Goal: Task Accomplishment & Management: Use online tool/utility

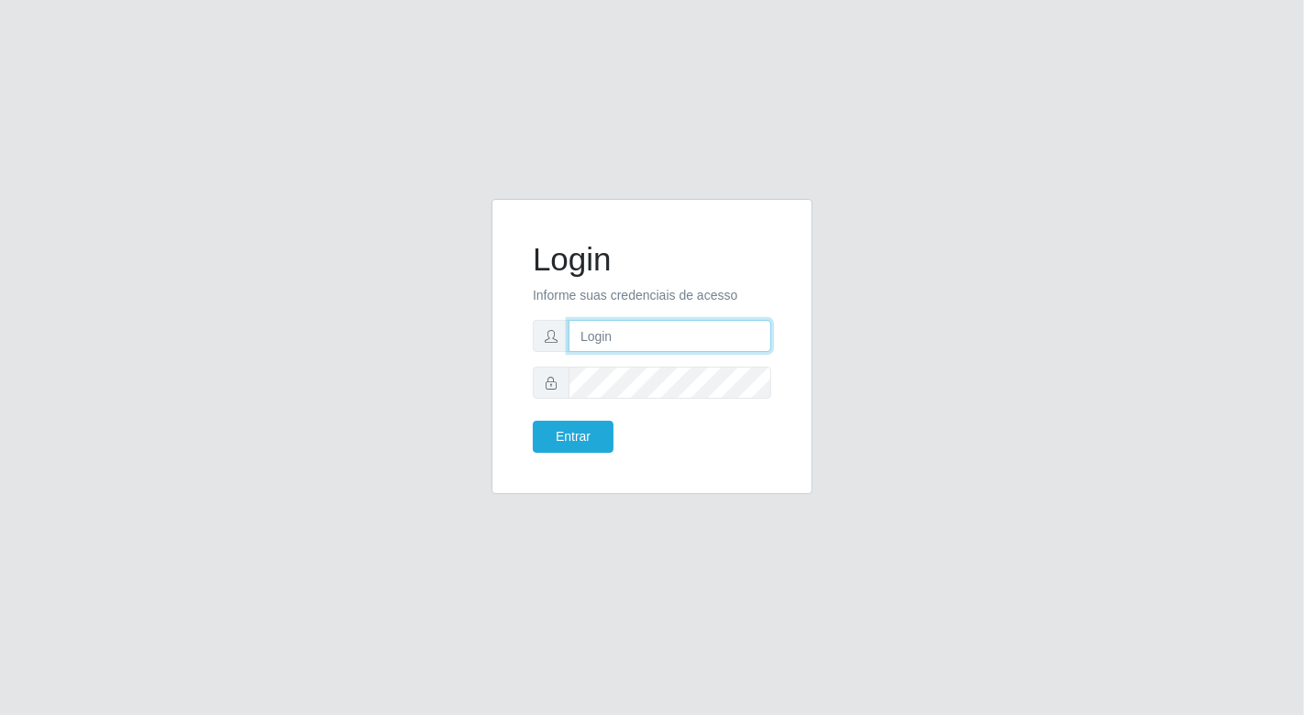
click at [612, 327] on input "text" at bounding box center [669, 336] width 203 height 32
type input "[EMAIL_ADDRESS][DOMAIN_NAME]"
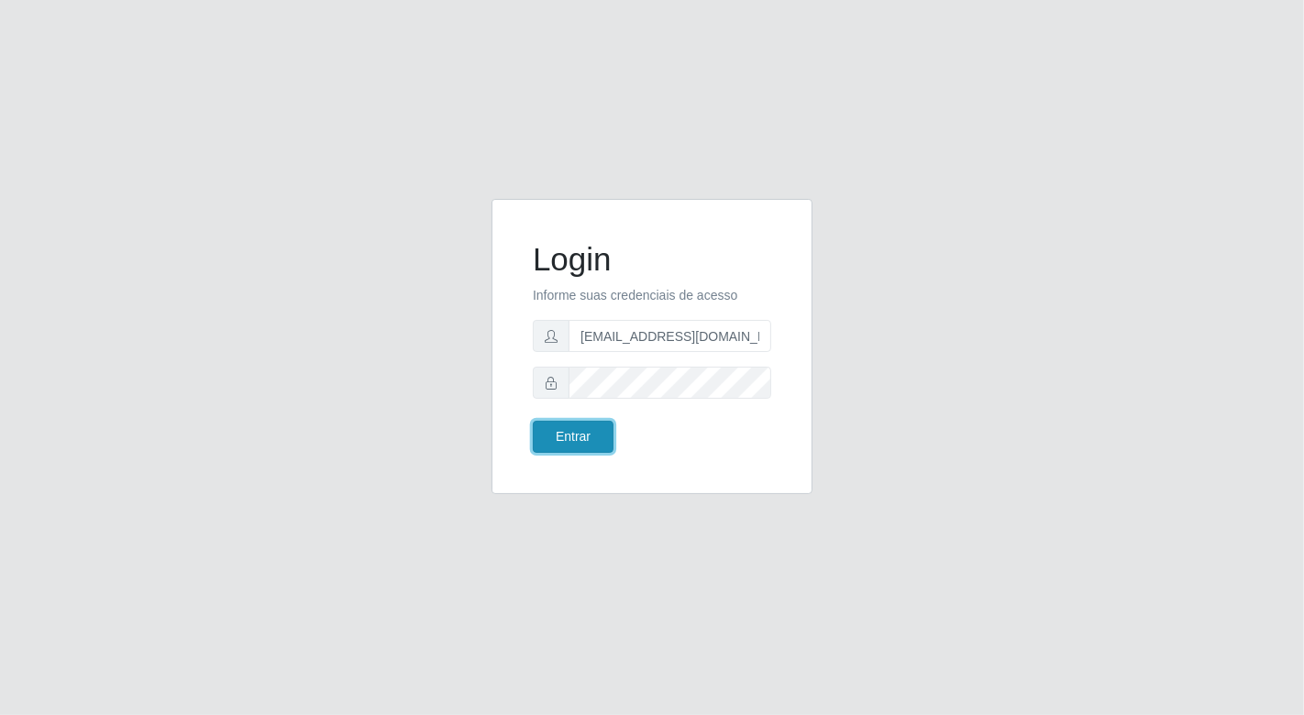
click at [587, 440] on button "Entrar" at bounding box center [573, 437] width 81 height 32
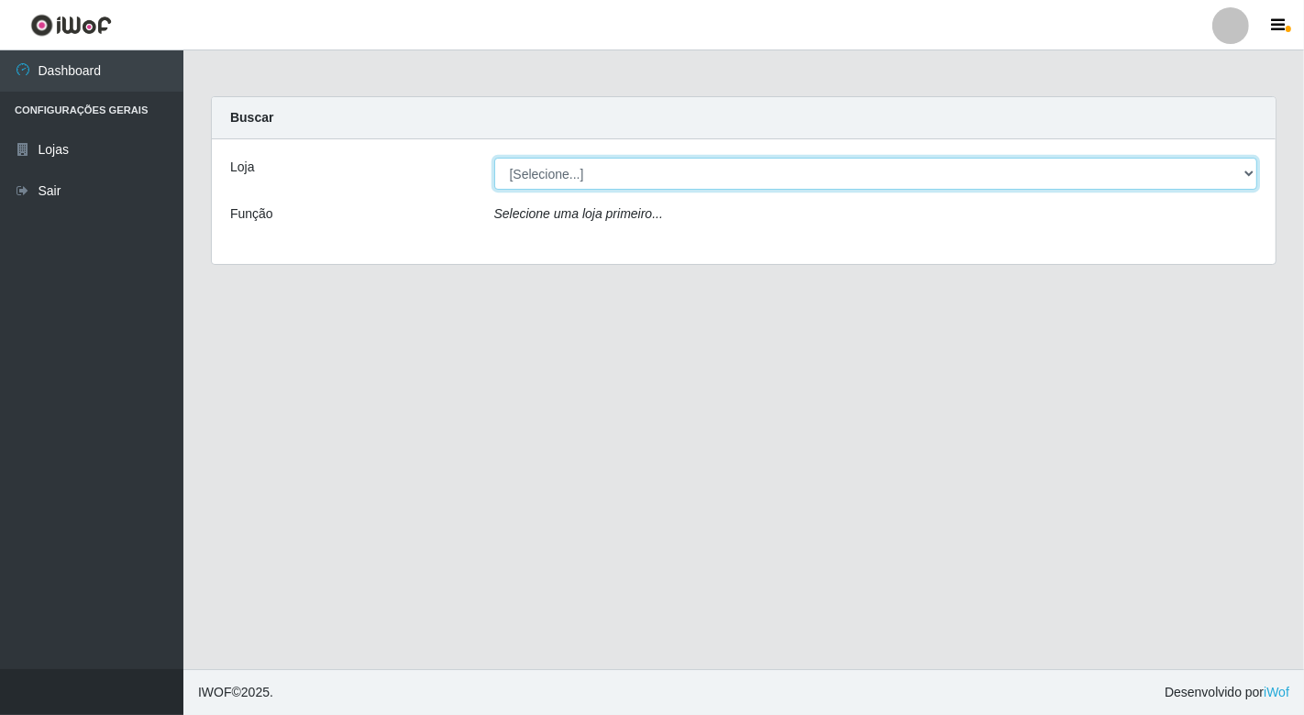
click at [1247, 176] on select "[Selecione...] Nordestão - [GEOGRAPHIC_DATA]" at bounding box center [876, 174] width 764 height 32
select select "454"
click at [494, 158] on select "[Selecione...] Nordestão - [GEOGRAPHIC_DATA]" at bounding box center [876, 174] width 764 height 32
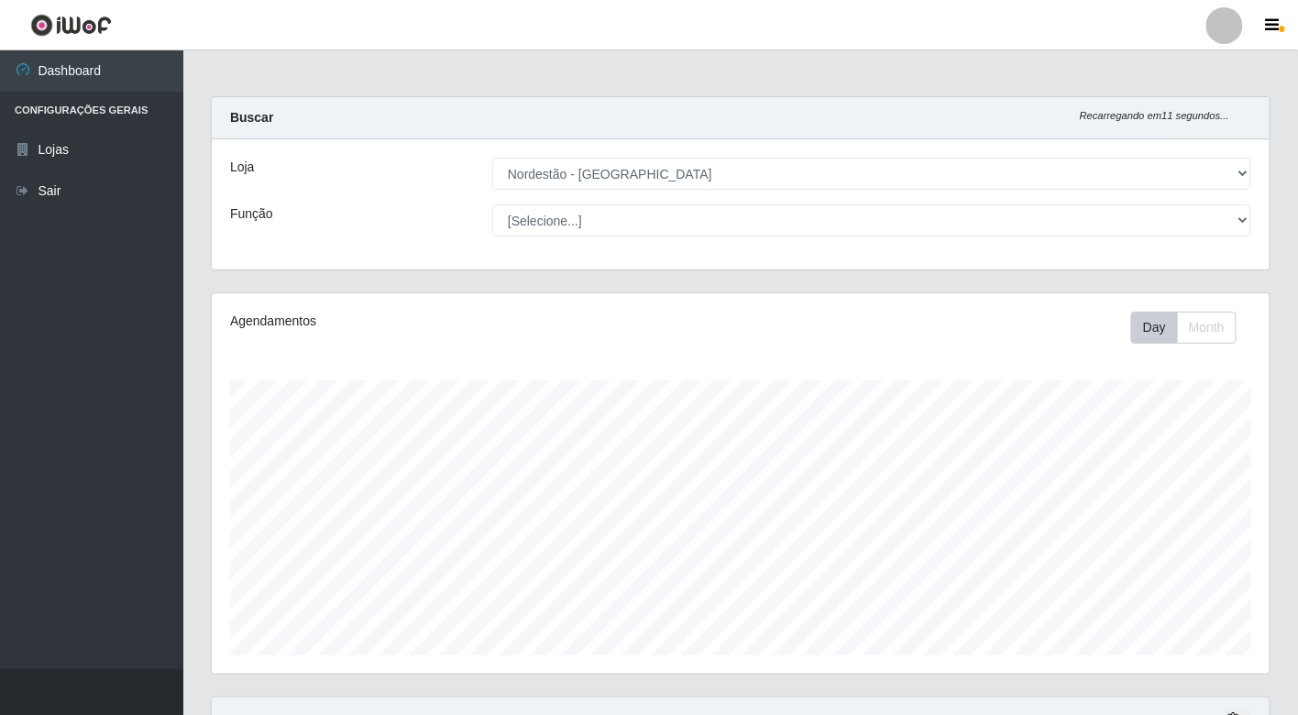
drag, startPoint x: 0, startPoint y: 133, endPoint x: 1030, endPoint y: 360, distance: 1054.3
click at [1030, 360] on div "Agendamentos Day Month 21/08 Agendamentos 12" at bounding box center [741, 483] width 1058 height 380
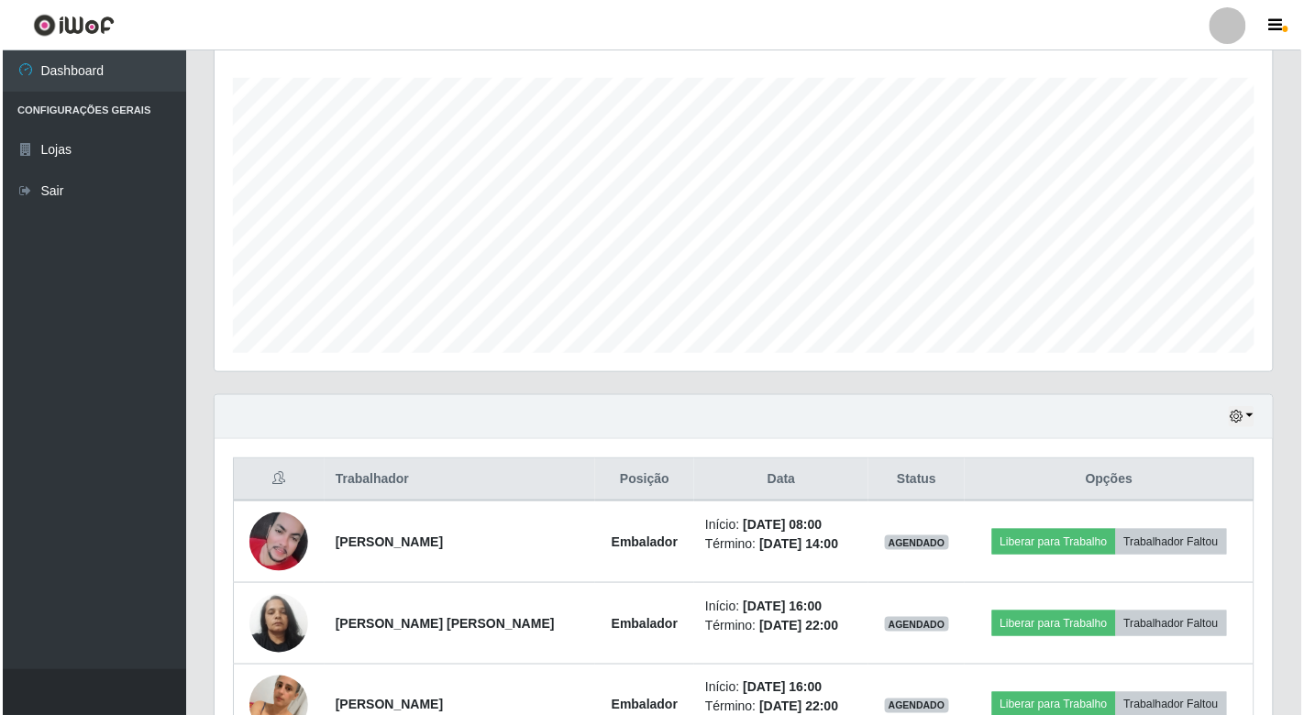
scroll to position [303, 0]
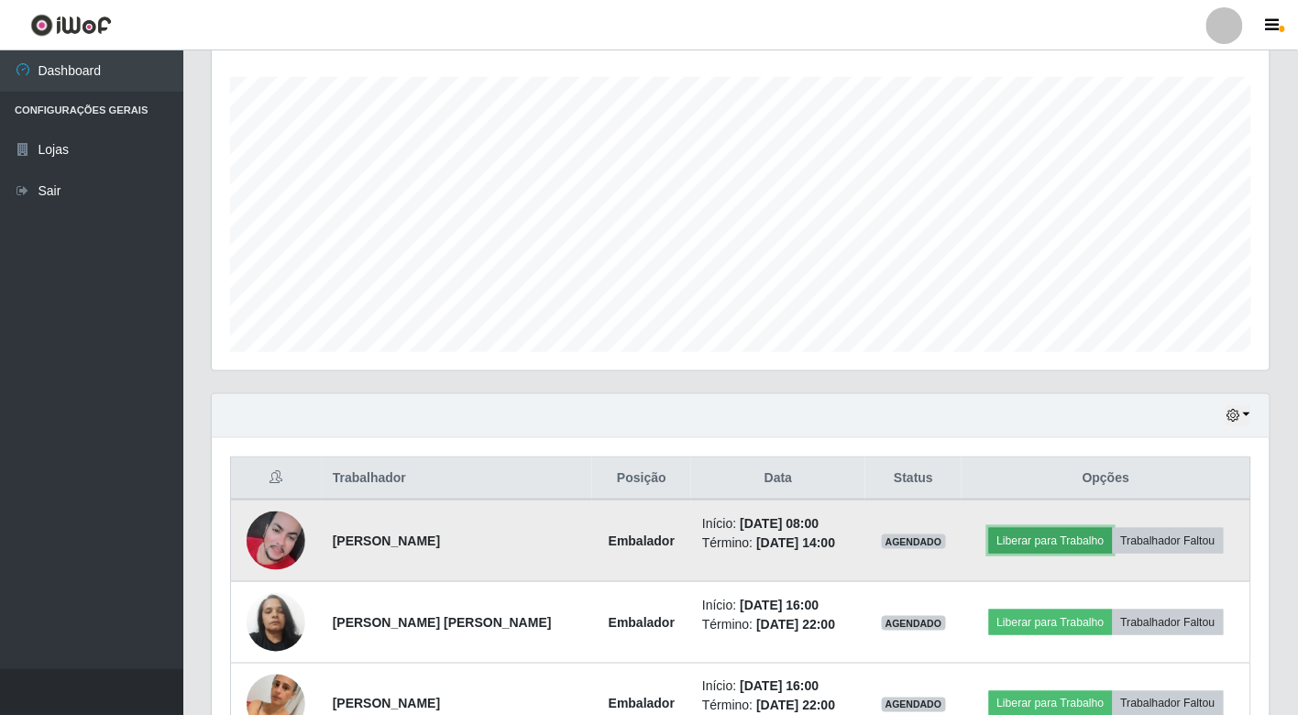
click at [1063, 541] on button "Liberar para Trabalho" at bounding box center [1051, 541] width 124 height 26
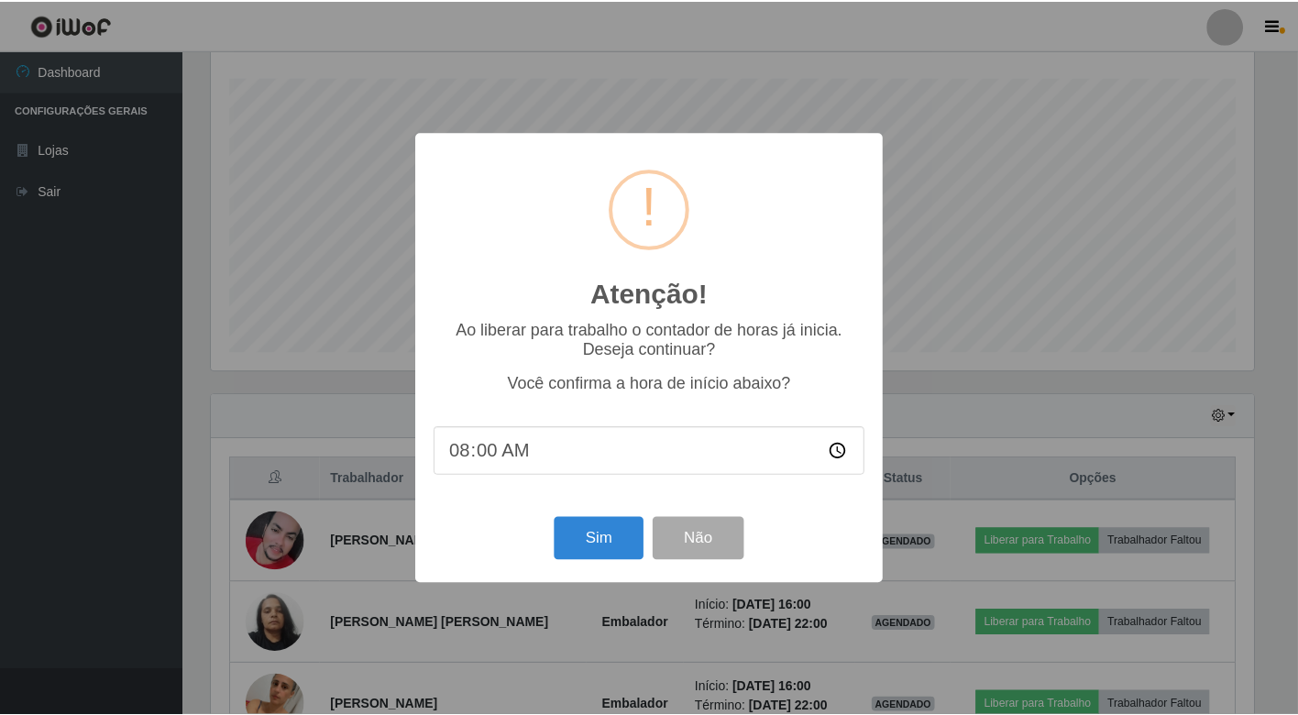
scroll to position [380, 1047]
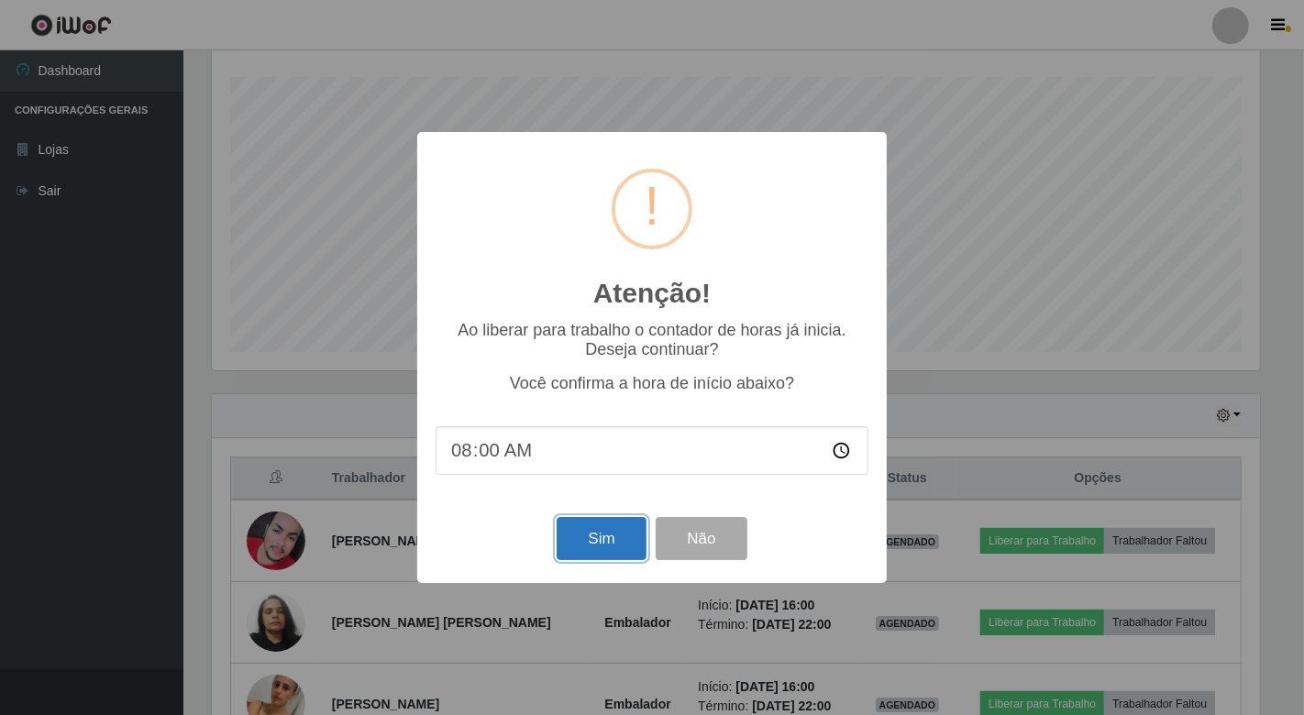
click at [602, 545] on button "Sim" at bounding box center [600, 538] width 89 height 43
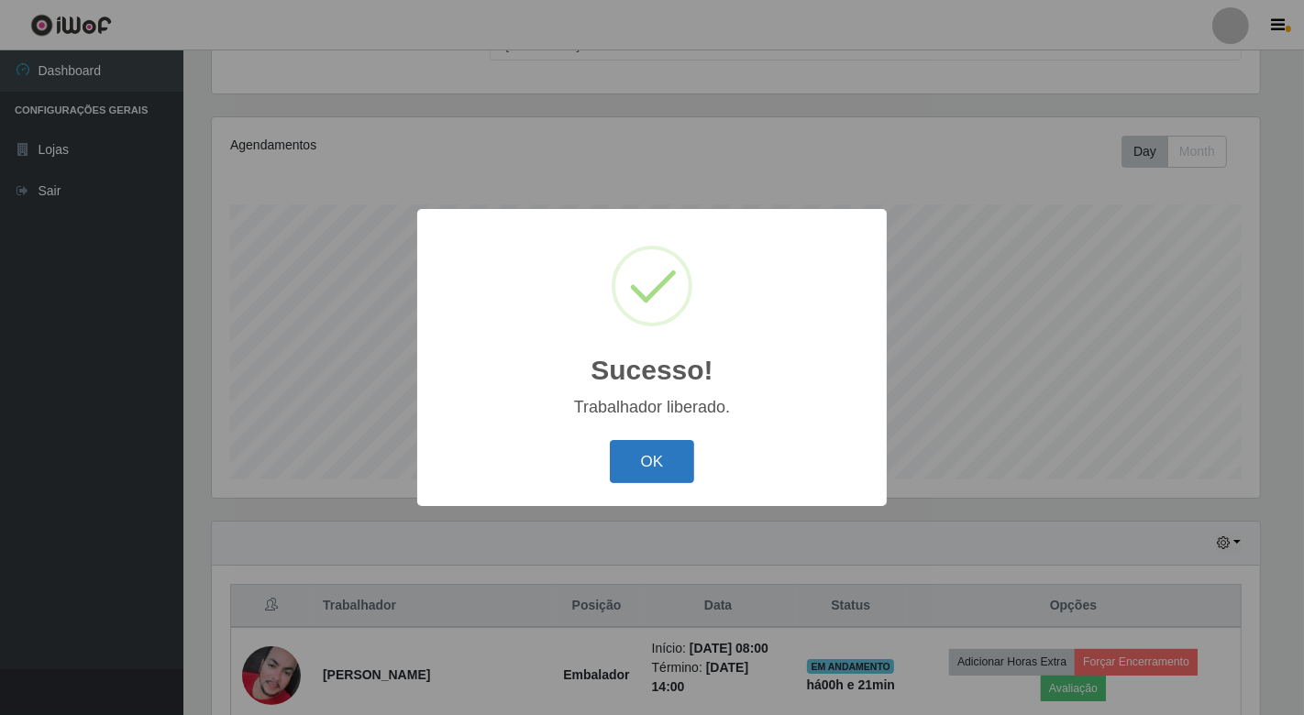
click at [653, 464] on button "OK" at bounding box center [652, 461] width 85 height 43
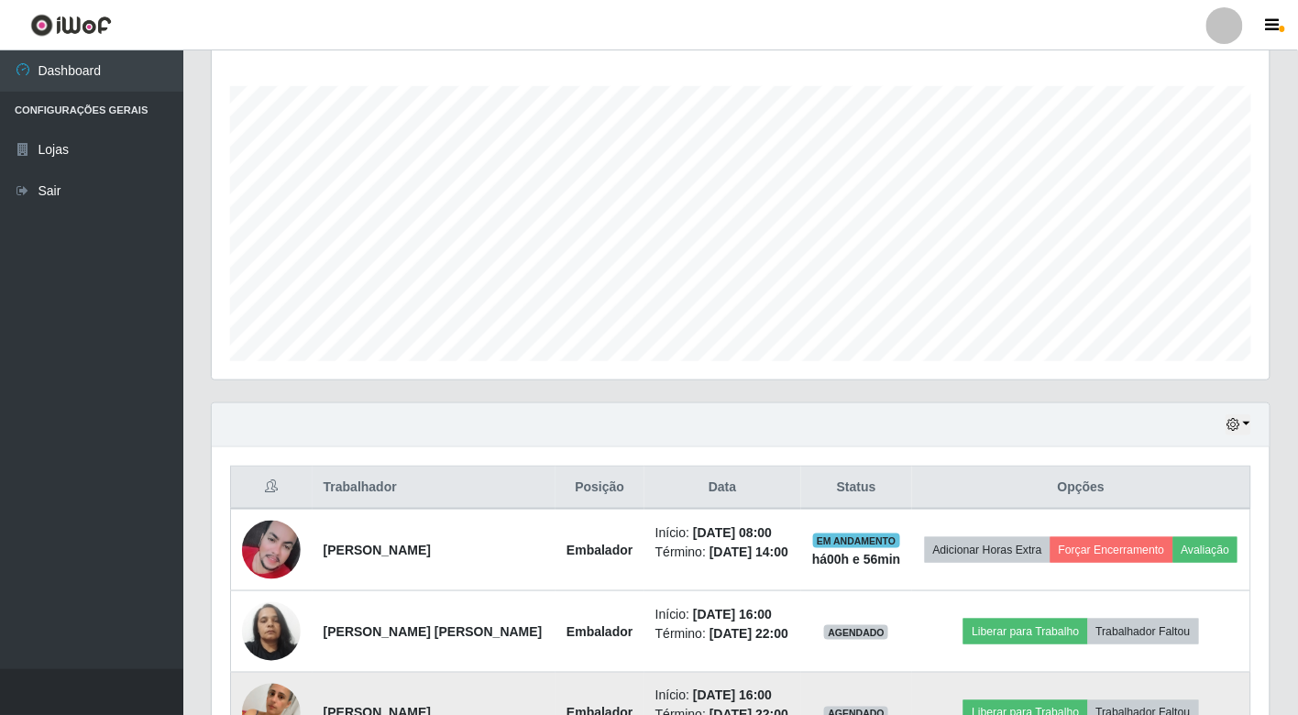
scroll to position [176, 0]
